Goal: Navigation & Orientation: Find specific page/section

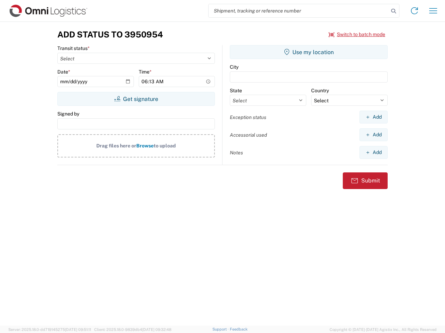
click at [298, 11] on input "search" at bounding box center [298, 10] width 180 height 13
click at [393, 11] on icon at bounding box center [393, 11] width 10 height 10
click at [414, 11] on icon at bounding box center [413, 10] width 11 height 11
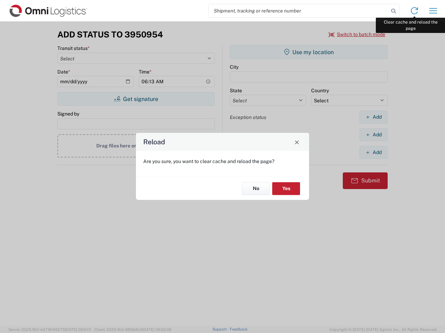
click at [433, 11] on div "Reload Are you sure, you want to clear cache and reload the page? No Yes" at bounding box center [222, 166] width 445 height 333
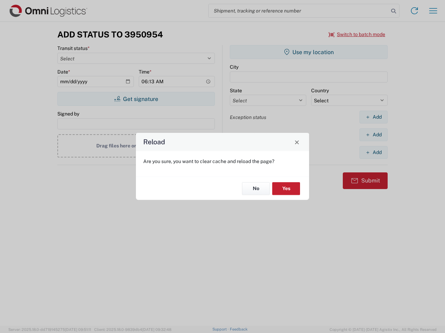
click at [357, 34] on div "Reload Are you sure, you want to clear cache and reload the page? No Yes" at bounding box center [222, 166] width 445 height 333
click at [136, 99] on div "Reload Are you sure, you want to clear cache and reload the page? No Yes" at bounding box center [222, 166] width 445 height 333
click at [308, 52] on div "Reload Are you sure, you want to clear cache and reload the page? No Yes" at bounding box center [222, 166] width 445 height 333
click at [373, 117] on div "Reload Are you sure, you want to clear cache and reload the page? No Yes" at bounding box center [222, 166] width 445 height 333
click at [373, 135] on div "Reload Are you sure, you want to clear cache and reload the page? No Yes" at bounding box center [222, 166] width 445 height 333
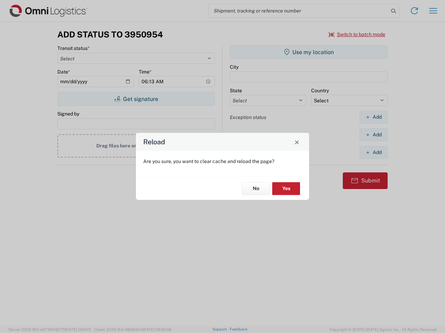
click at [373, 152] on div "Reload Are you sure, you want to clear cache and reload the page? No Yes" at bounding box center [222, 166] width 445 height 333
